Goal: Transaction & Acquisition: Purchase product/service

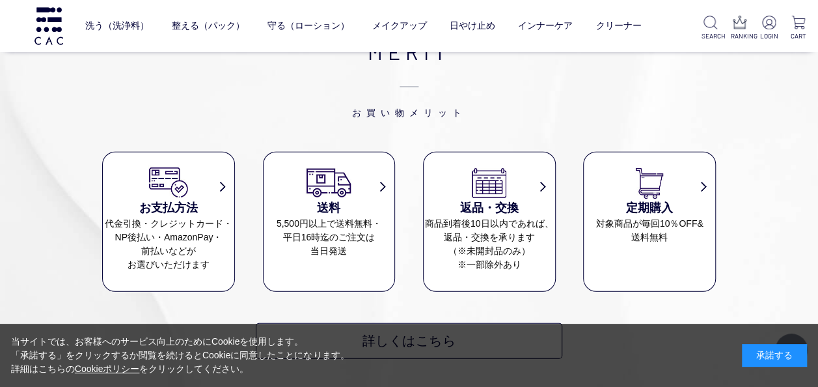
scroll to position [4164, 0]
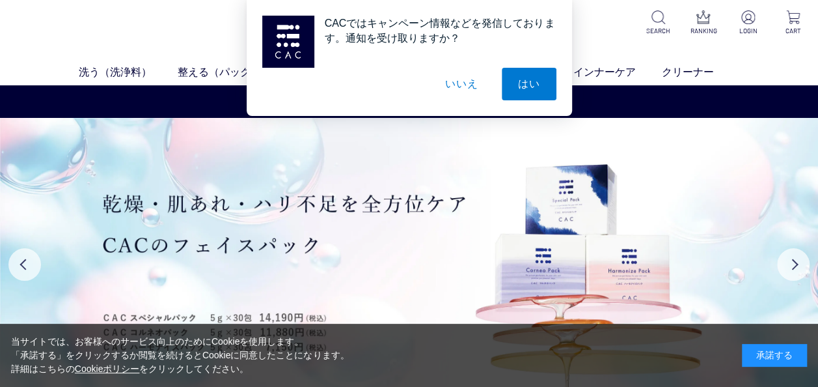
click at [459, 94] on button "いいえ" at bounding box center [461, 84] width 65 height 33
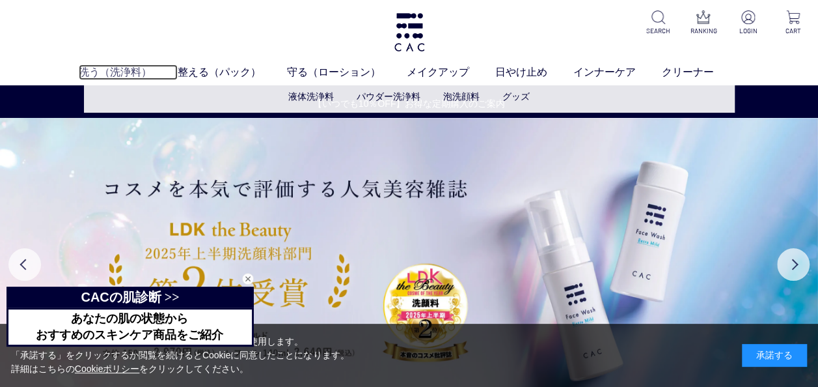
click at [129, 70] on link "洗う（洗浄料）" at bounding box center [128, 72] width 99 height 16
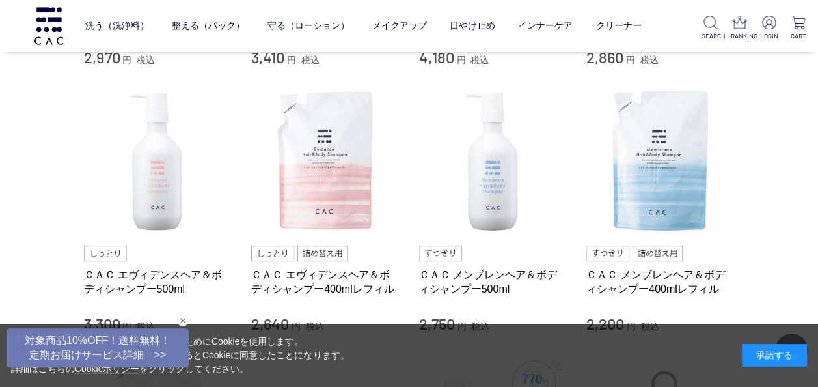
scroll to position [586, 0]
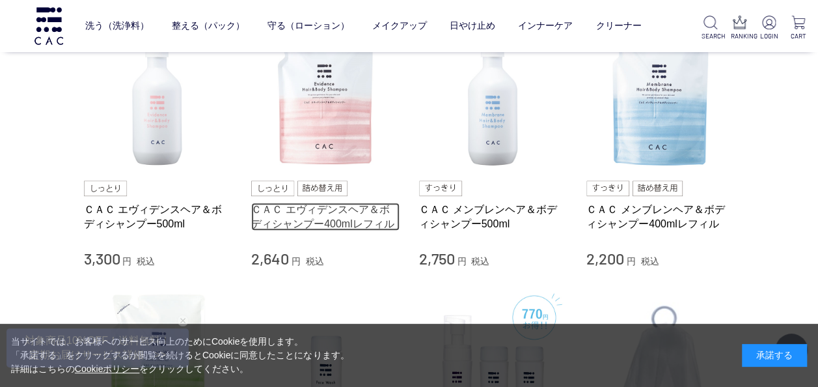
click at [324, 208] on link "ＣＡＣ エヴィデンスヘア＆ボディシャンプー400mlレフィル" at bounding box center [325, 216] width 148 height 28
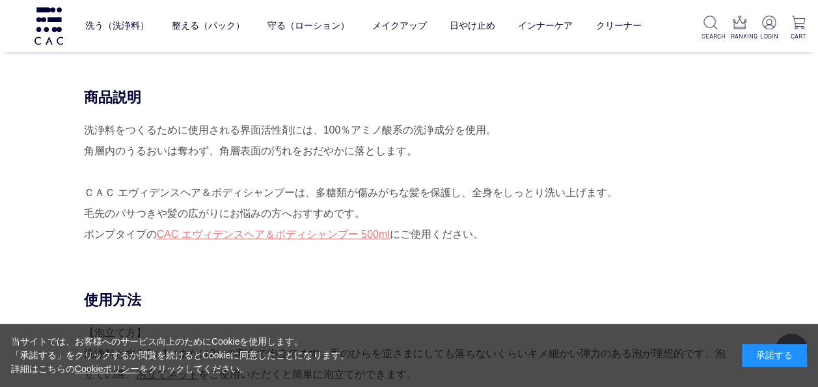
scroll to position [976, 0]
